Goal: Information Seeking & Learning: Learn about a topic

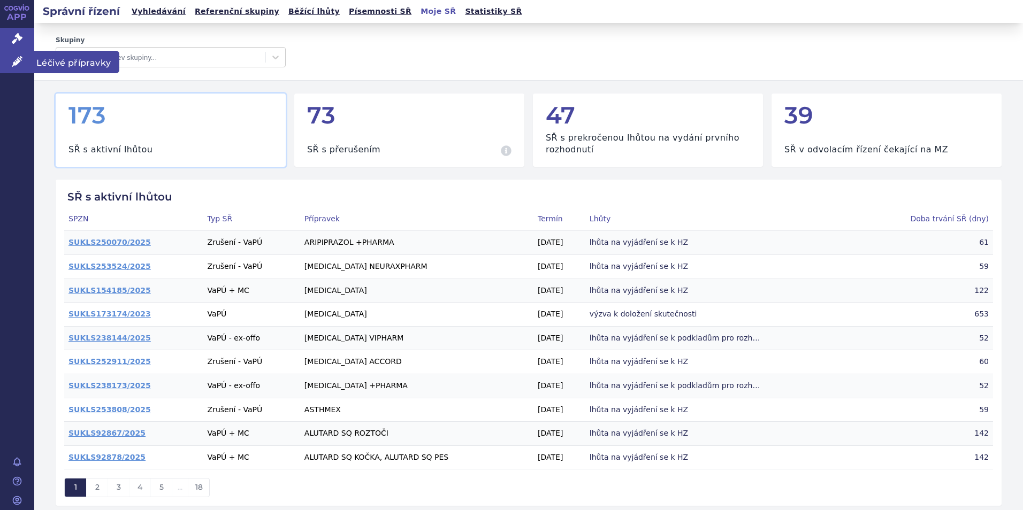
click at [62, 60] on span "Léčivé přípravky" at bounding box center [76, 62] width 85 height 22
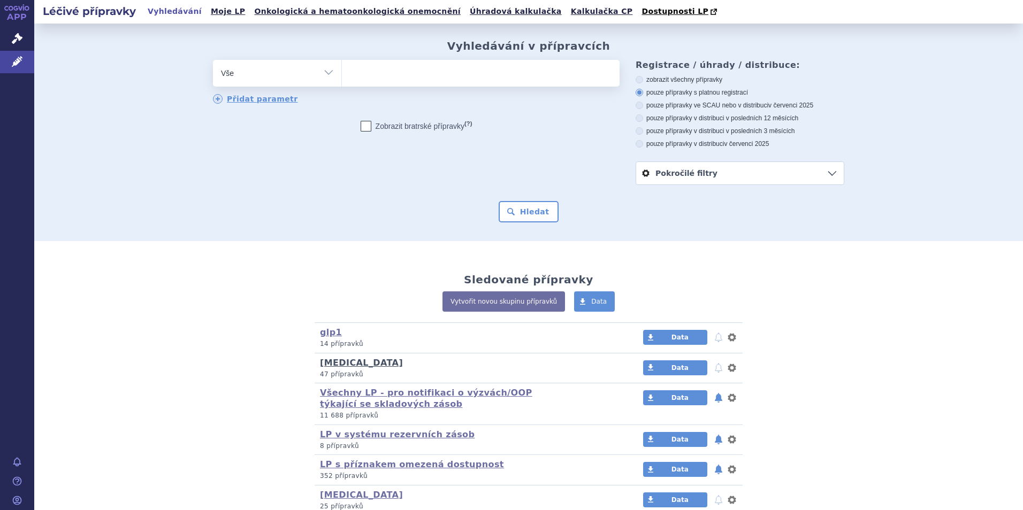
click at [340, 363] on link "USTEKINUMAB" at bounding box center [361, 363] width 83 height 10
